Goal: Transaction & Acquisition: Purchase product/service

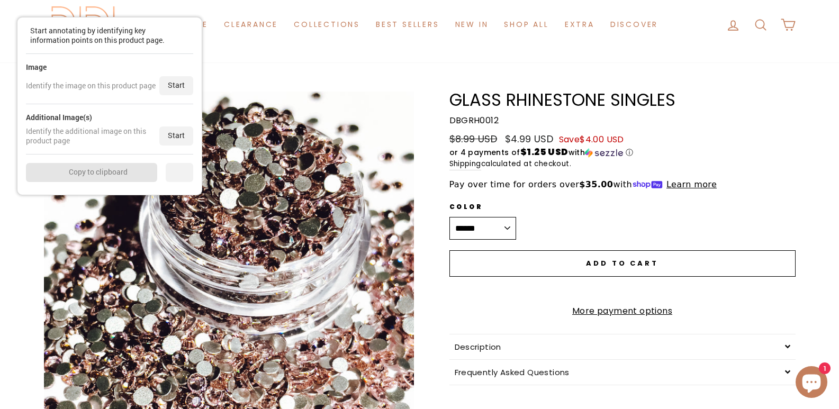
scroll to position [106, 0]
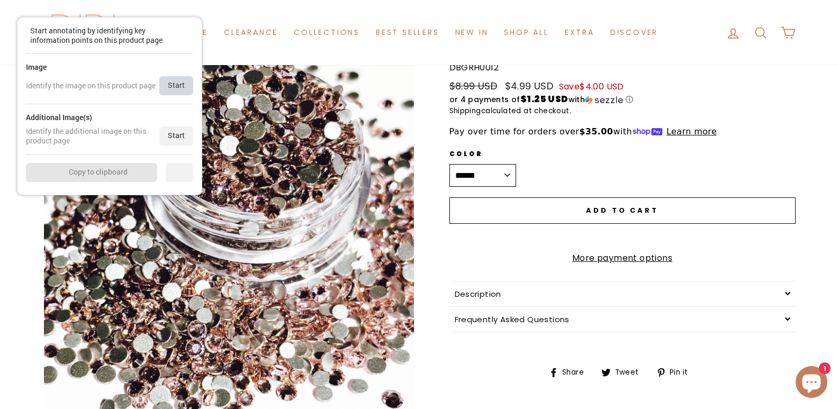
click at [181, 85] on div "Start" at bounding box center [176, 85] width 34 height 19
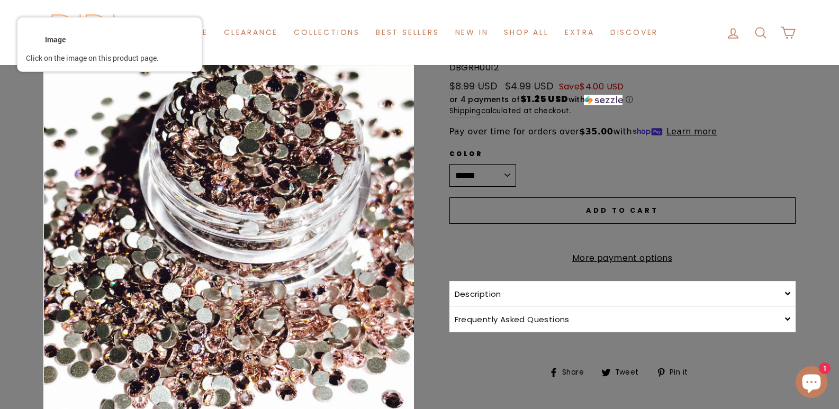
click at [233, 111] on div at bounding box center [229, 286] width 372 height 496
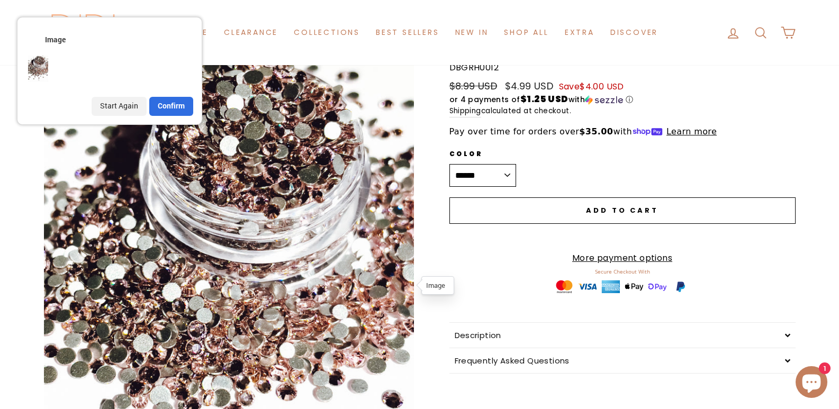
scroll to position [0, 0]
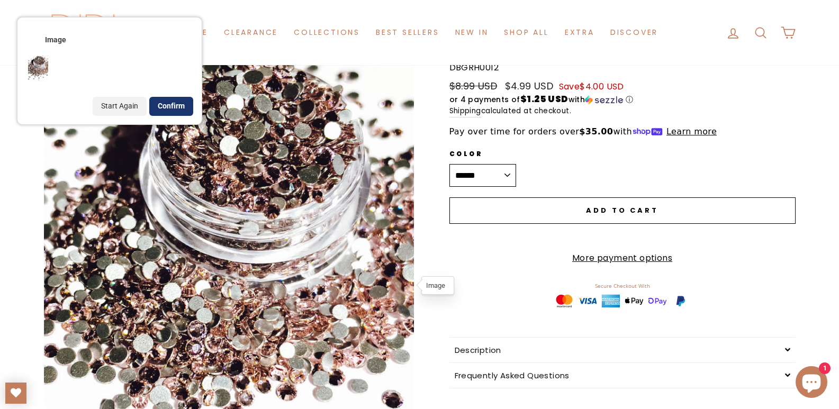
click at [174, 109] on div "Confirm" at bounding box center [171, 106] width 44 height 19
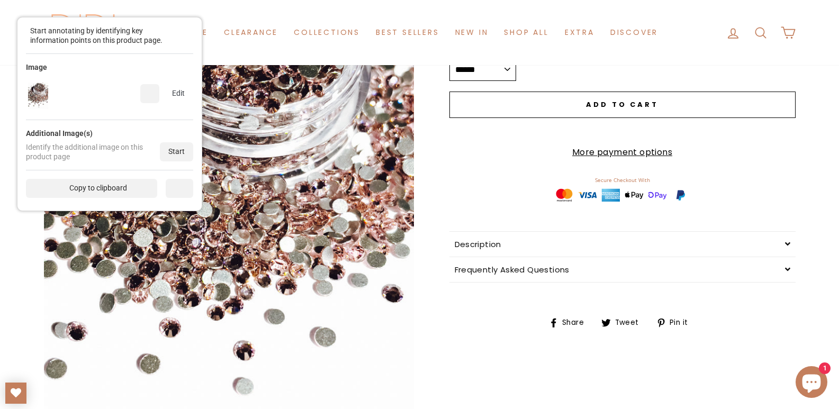
scroll to position [424, 0]
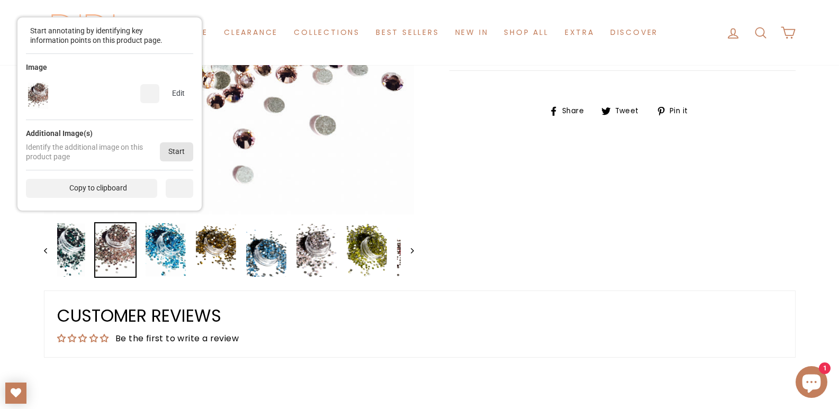
click at [170, 147] on div "Start" at bounding box center [176, 151] width 33 height 19
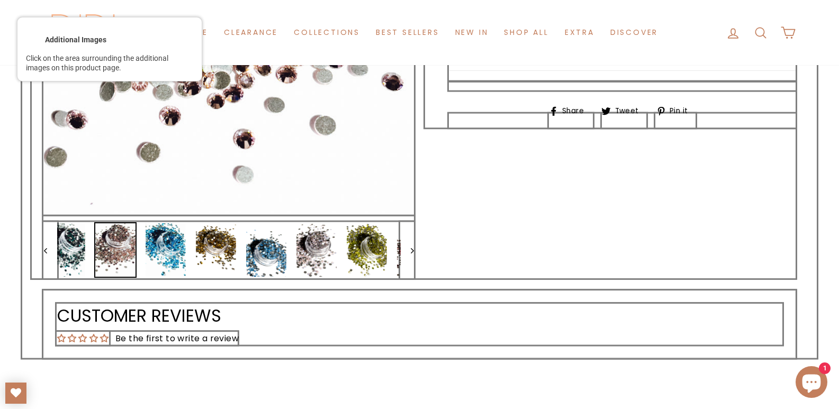
click at [193, 254] on div at bounding box center [229, 250] width 372 height 58
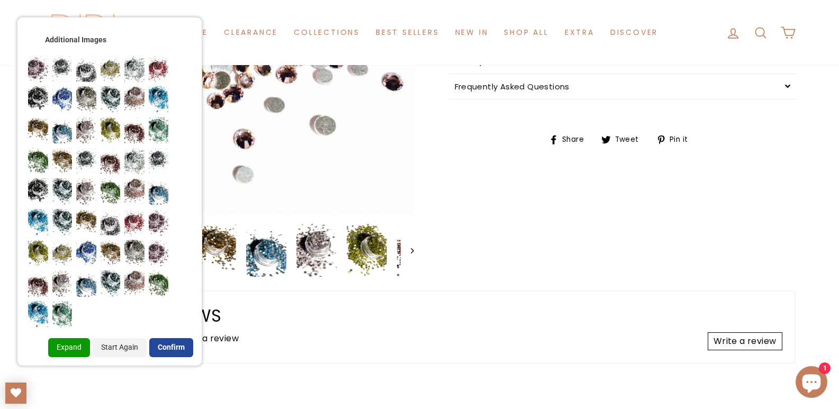
click at [169, 345] on div "Confirm" at bounding box center [171, 347] width 44 height 19
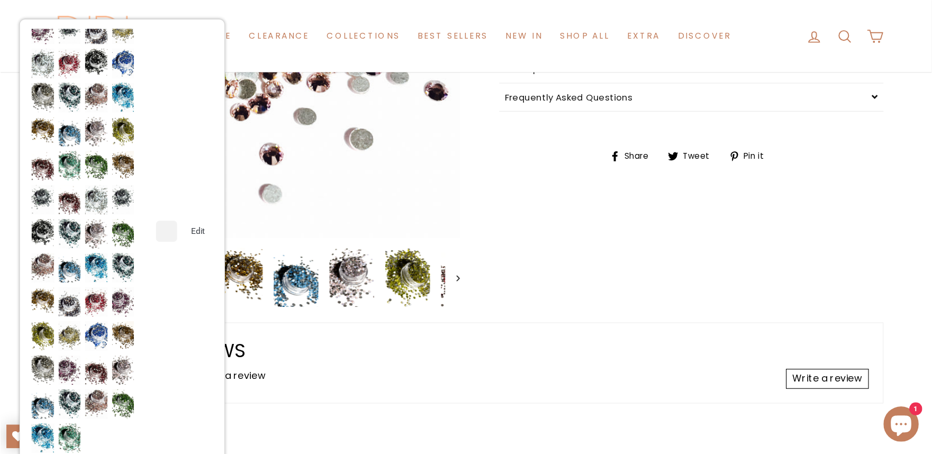
scroll to position [135, 0]
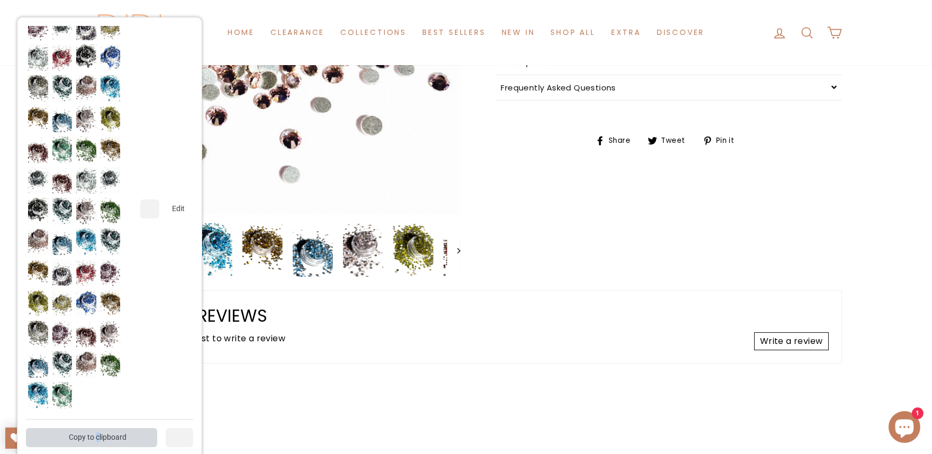
click at [92, 409] on div "Copy to clipboard" at bounding box center [91, 437] width 131 height 19
copy div "c"
